Goal: Communication & Community: Ask a question

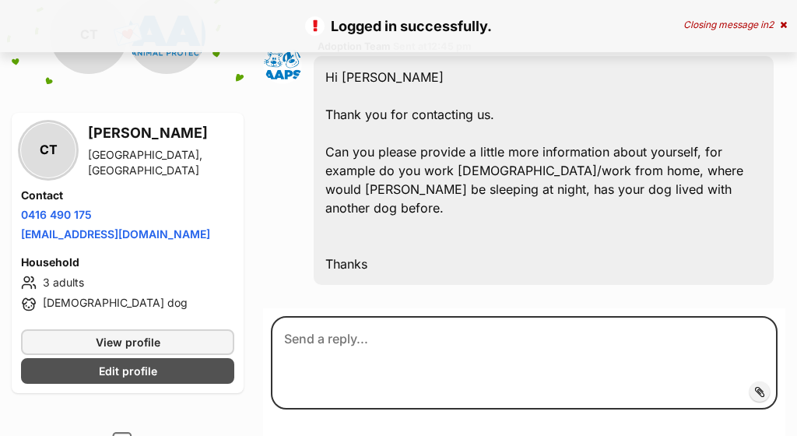
scroll to position [590, 0]
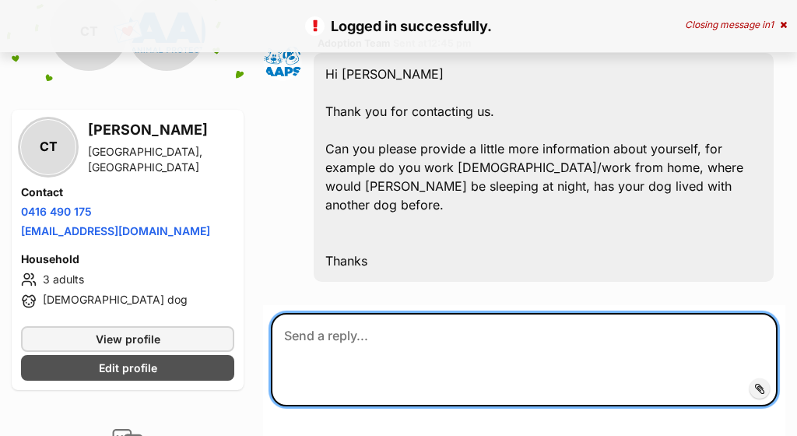
click at [389, 319] on textarea at bounding box center [524, 359] width 507 height 93
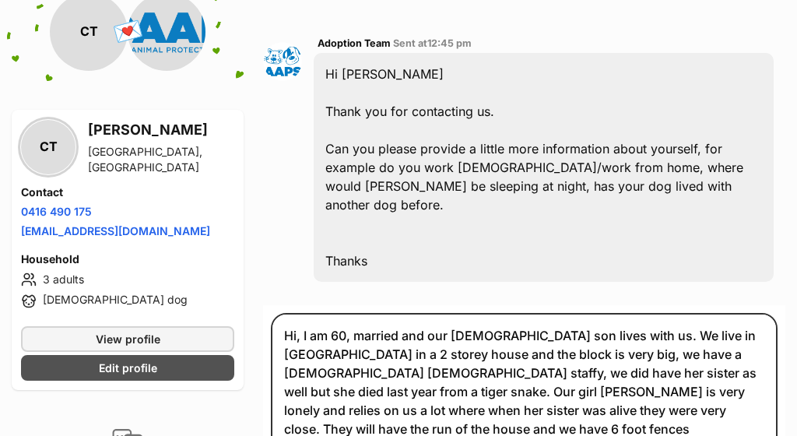
click at [300, 132] on div "Adoption Team Sent at 12:45 pm Hi [PERSON_NAME] Thank you for contacting us. Ca…" at bounding box center [524, 159] width 522 height 272
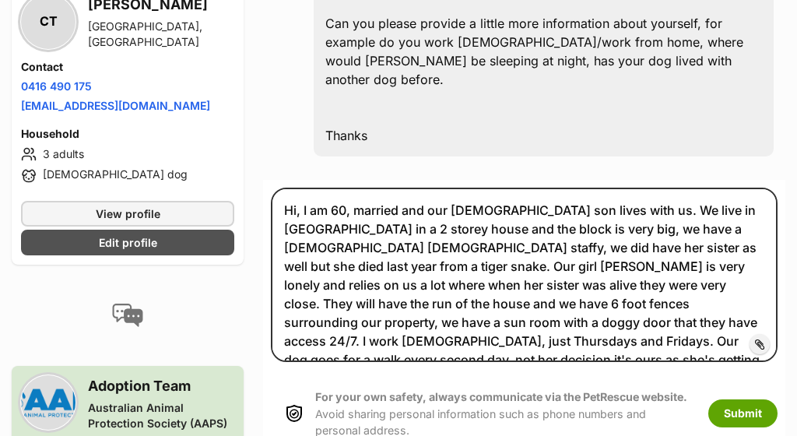
scroll to position [729, 0]
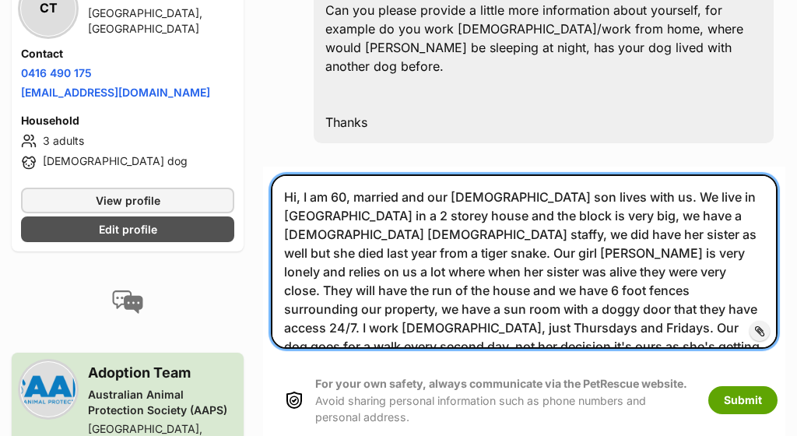
click at [722, 293] on textarea "Hi, I am 60, married and our [DEMOGRAPHIC_DATA] son lives with us. We live in […" at bounding box center [524, 261] width 507 height 174
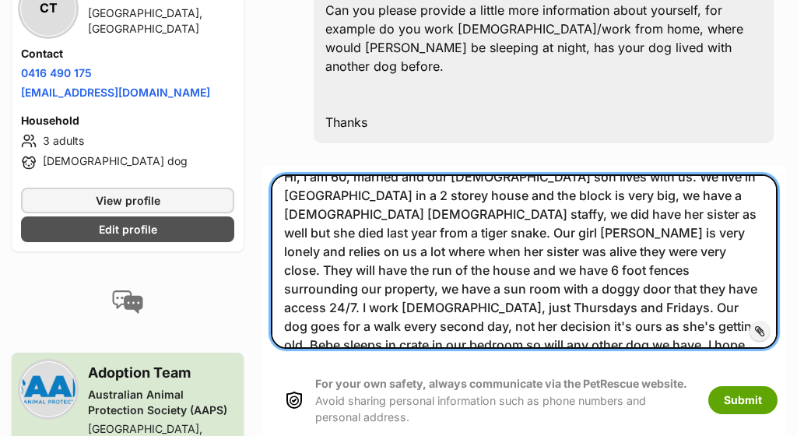
scroll to position [26, 0]
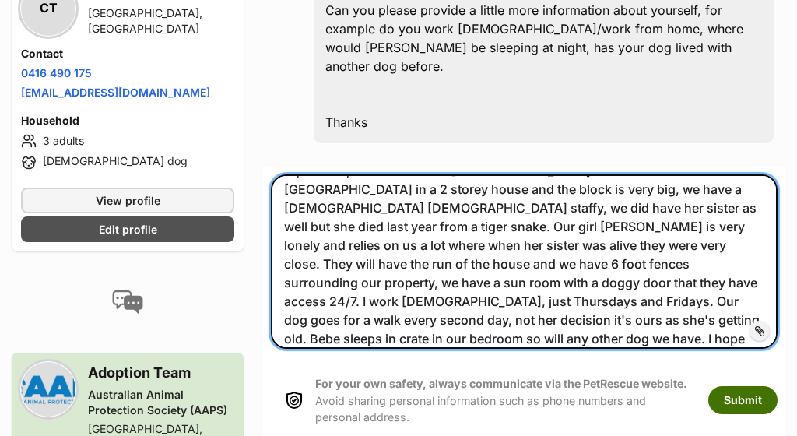
type textarea "Hi, I am 60, married and our [DEMOGRAPHIC_DATA] son lives with us. We live in […"
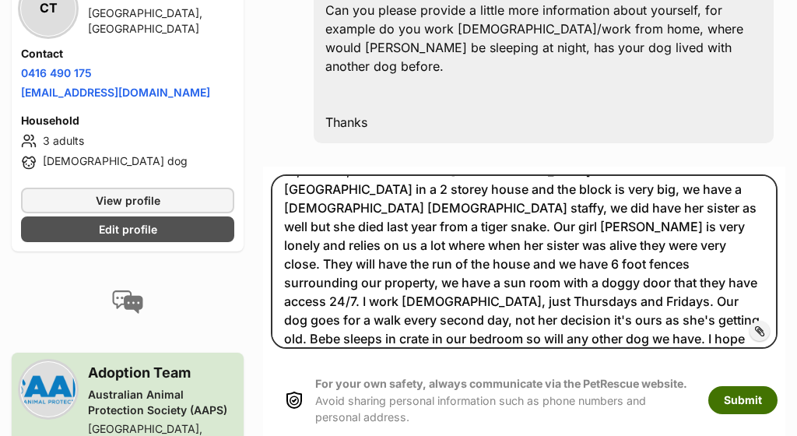
click at [745, 386] on button "Submit" at bounding box center [742, 400] width 69 height 28
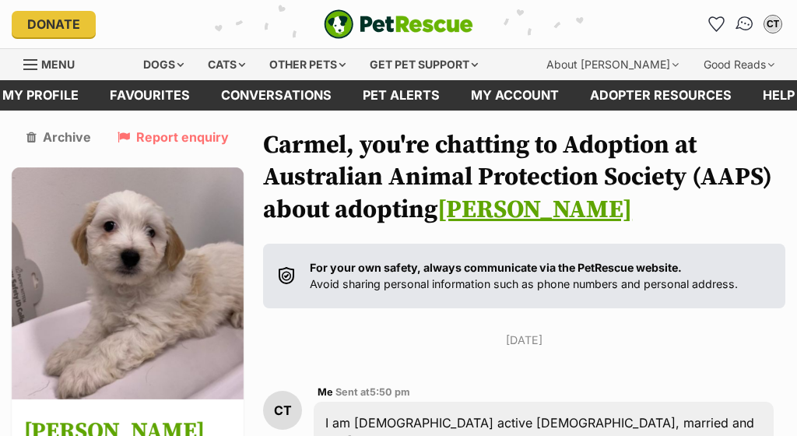
click at [741, 23] on img "Conversations" at bounding box center [745, 24] width 21 height 20
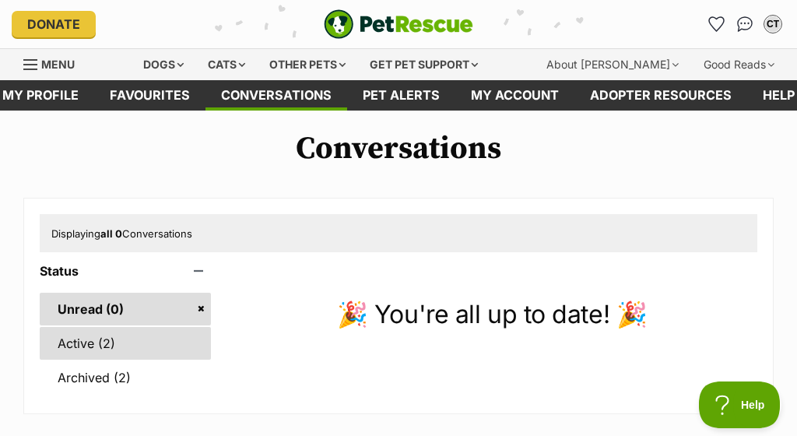
click at [86, 345] on link "Active (2)" at bounding box center [125, 343] width 171 height 33
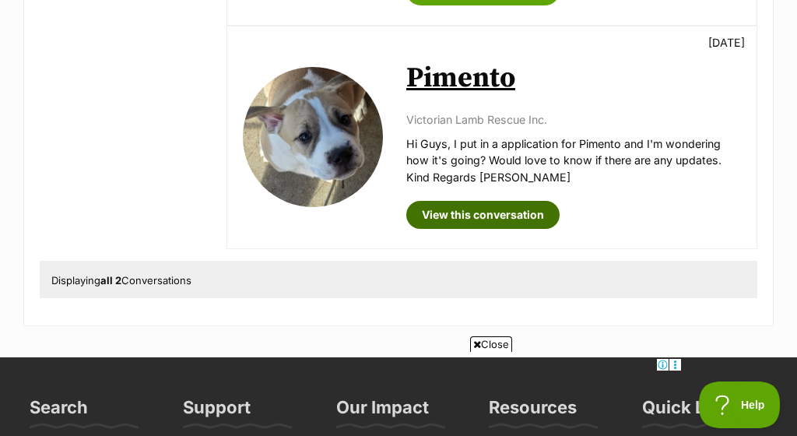
click at [484, 211] on link "View this conversation" at bounding box center [482, 215] width 153 height 28
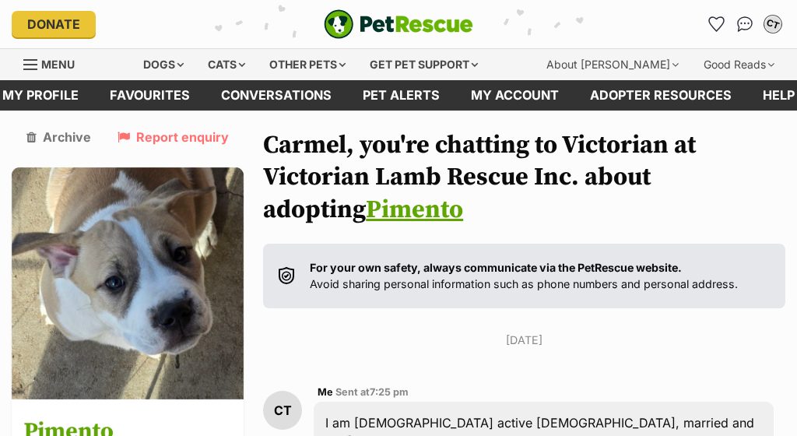
click at [775, 17] on div "CT" at bounding box center [773, 24] width 20 height 20
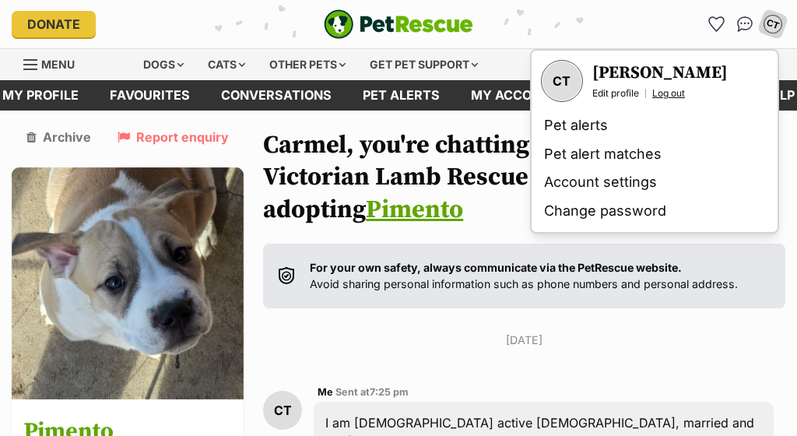
click at [674, 92] on link "Log out" at bounding box center [668, 93] width 33 height 12
